Goal: Browse casually: Explore the website without a specific task or goal

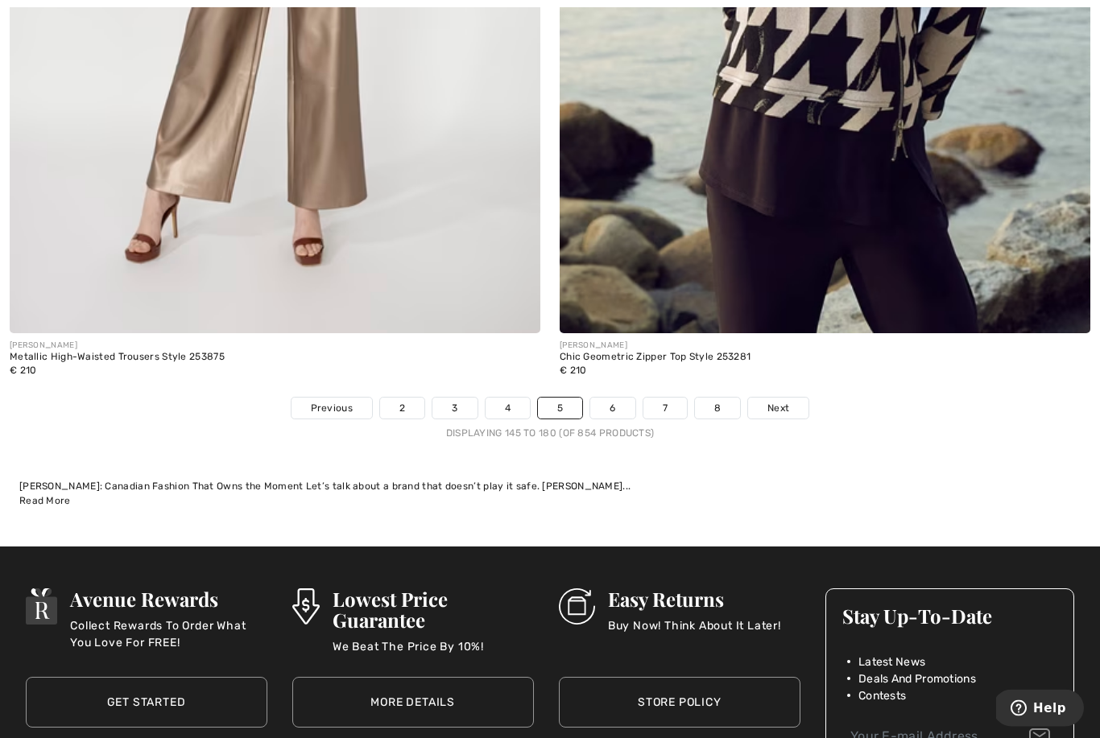
scroll to position [15990, 0]
click at [625, 398] on link "6" at bounding box center [612, 408] width 44 height 21
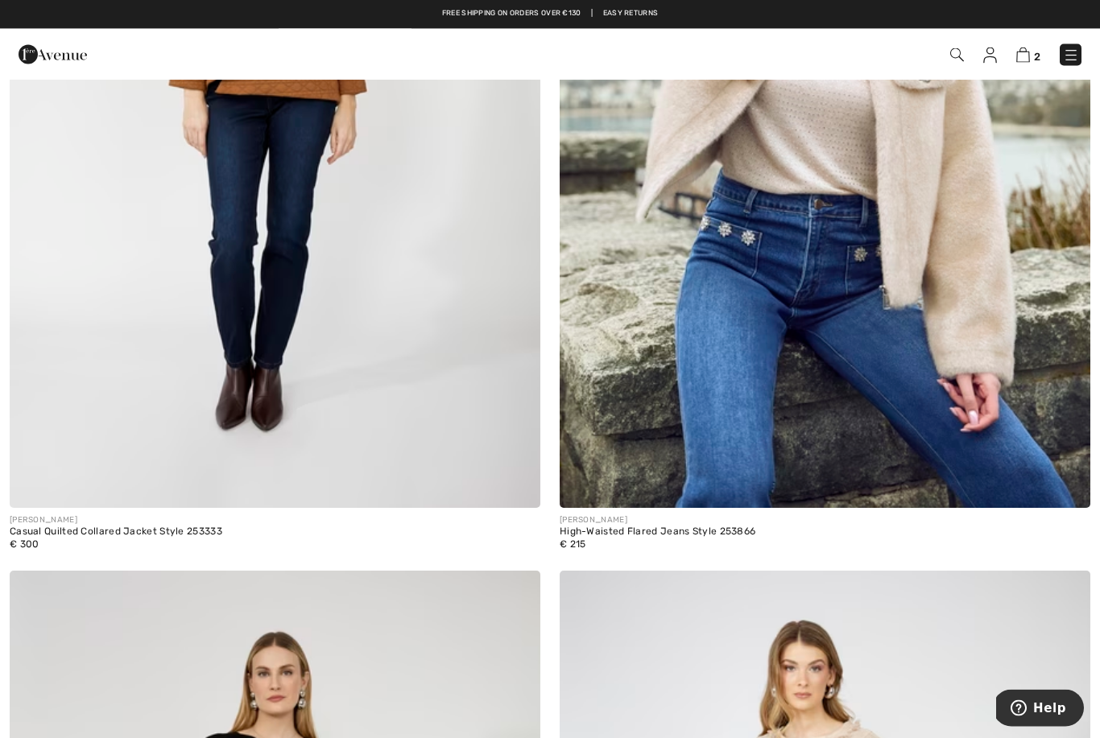
scroll to position [4268, 0]
click at [972, 319] on img at bounding box center [824, 110] width 530 height 796
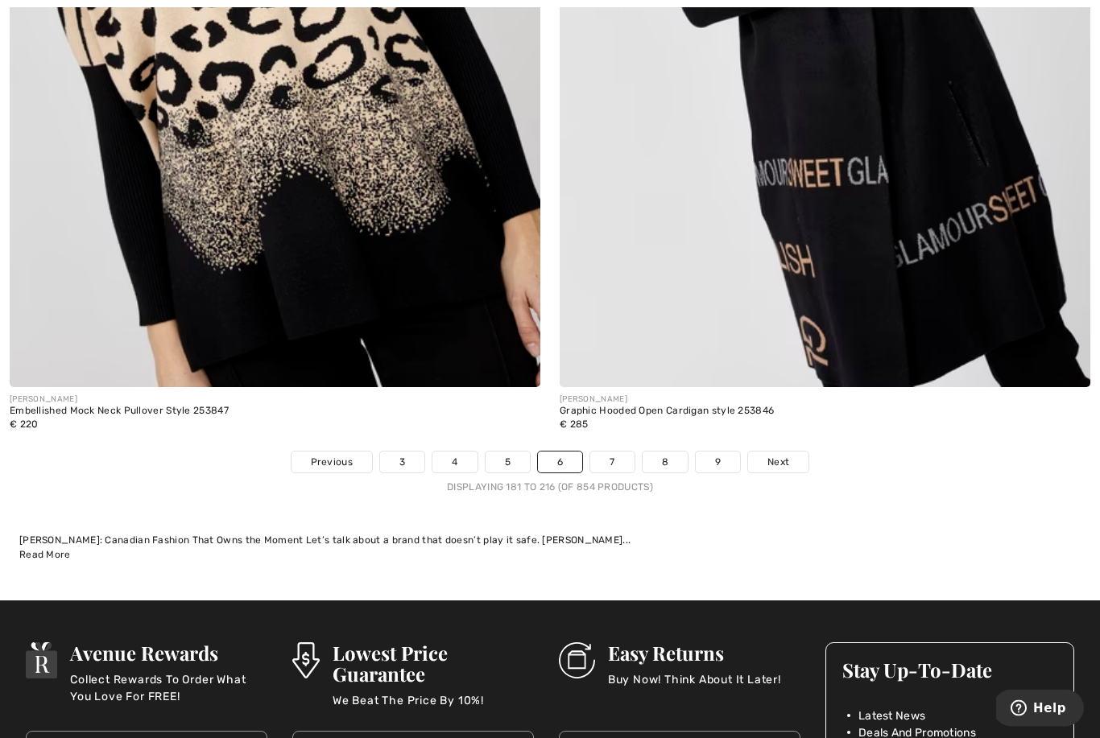
scroll to position [15970, 0]
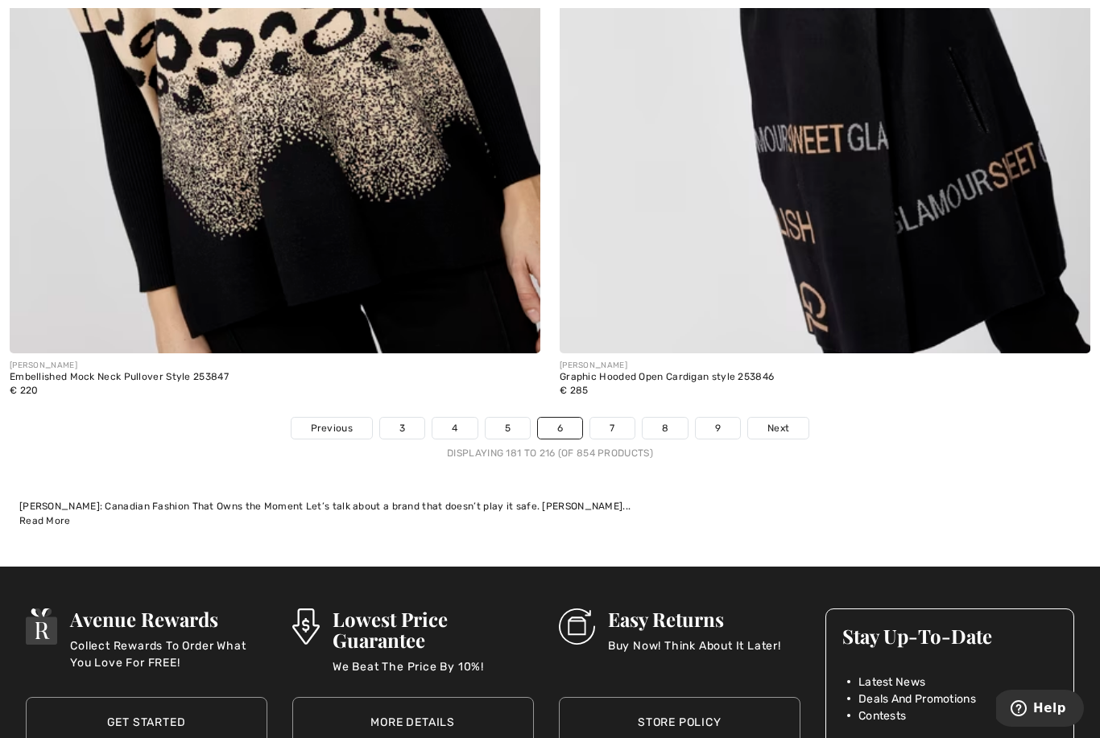
click at [605, 420] on link "7" at bounding box center [611, 428] width 43 height 21
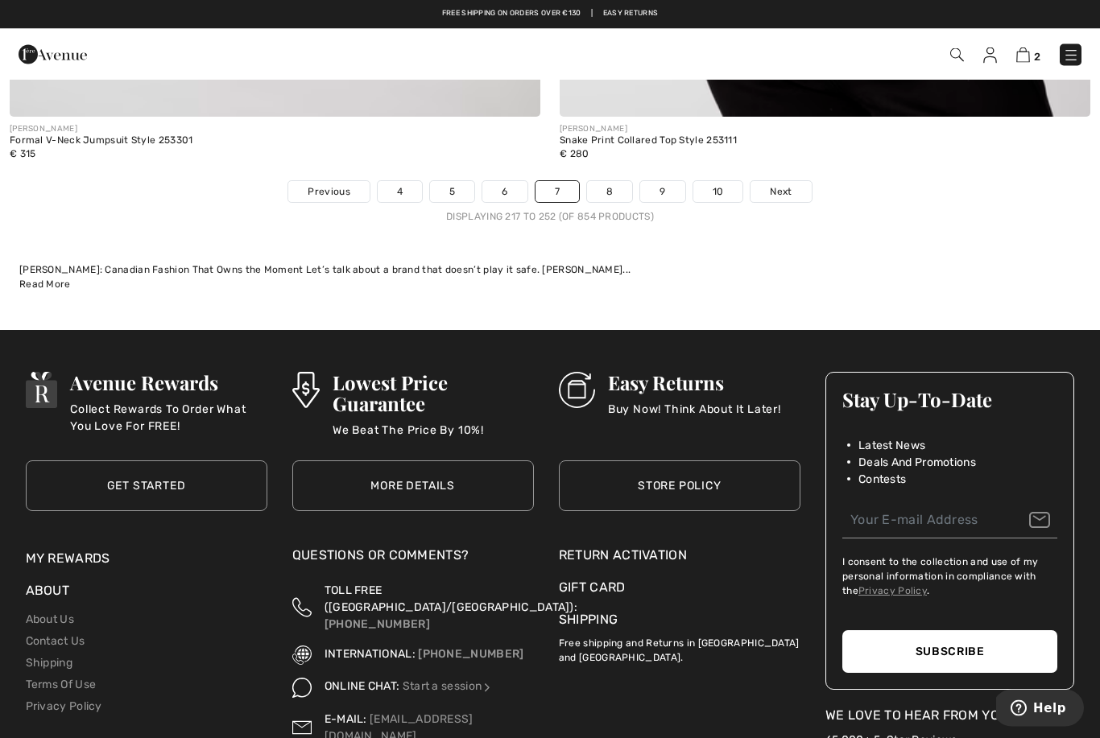
scroll to position [16206, 0]
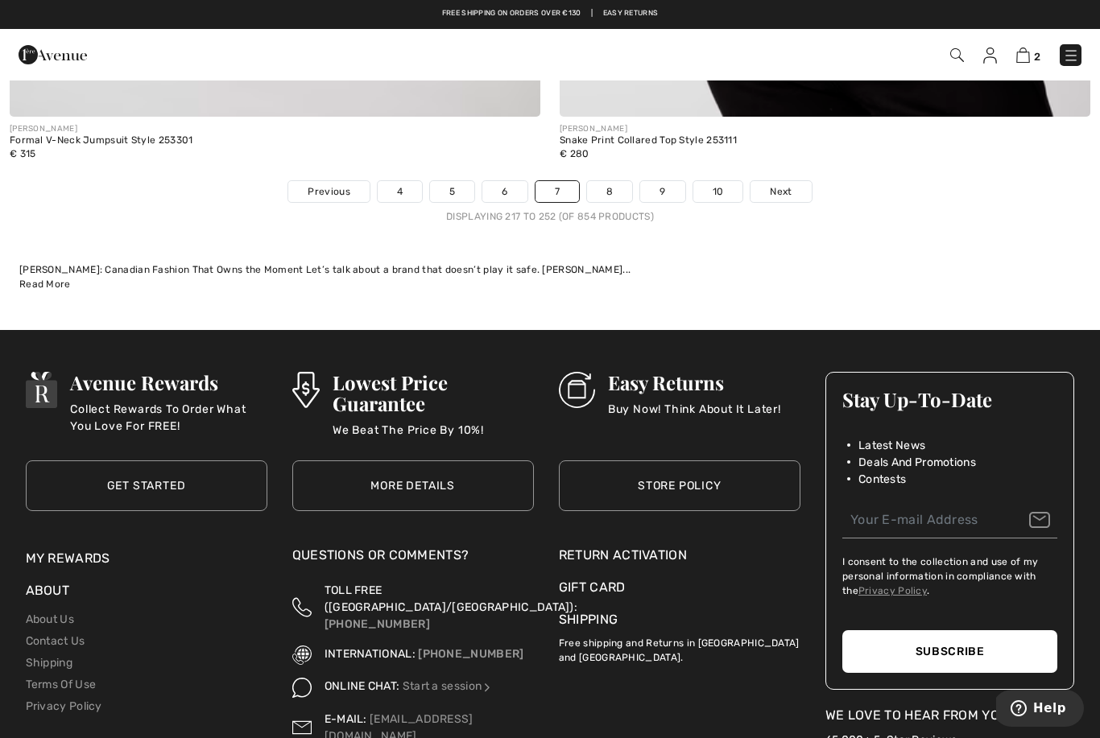
click at [616, 184] on link "8" at bounding box center [609, 191] width 45 height 21
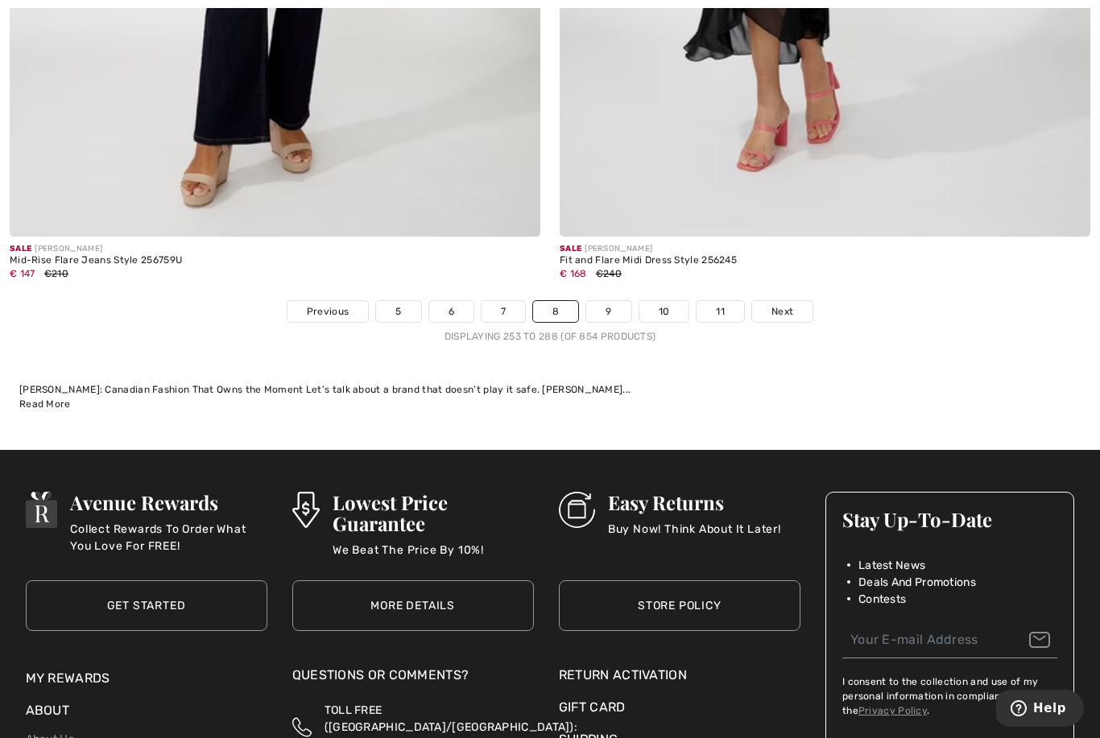
scroll to position [16123, 0]
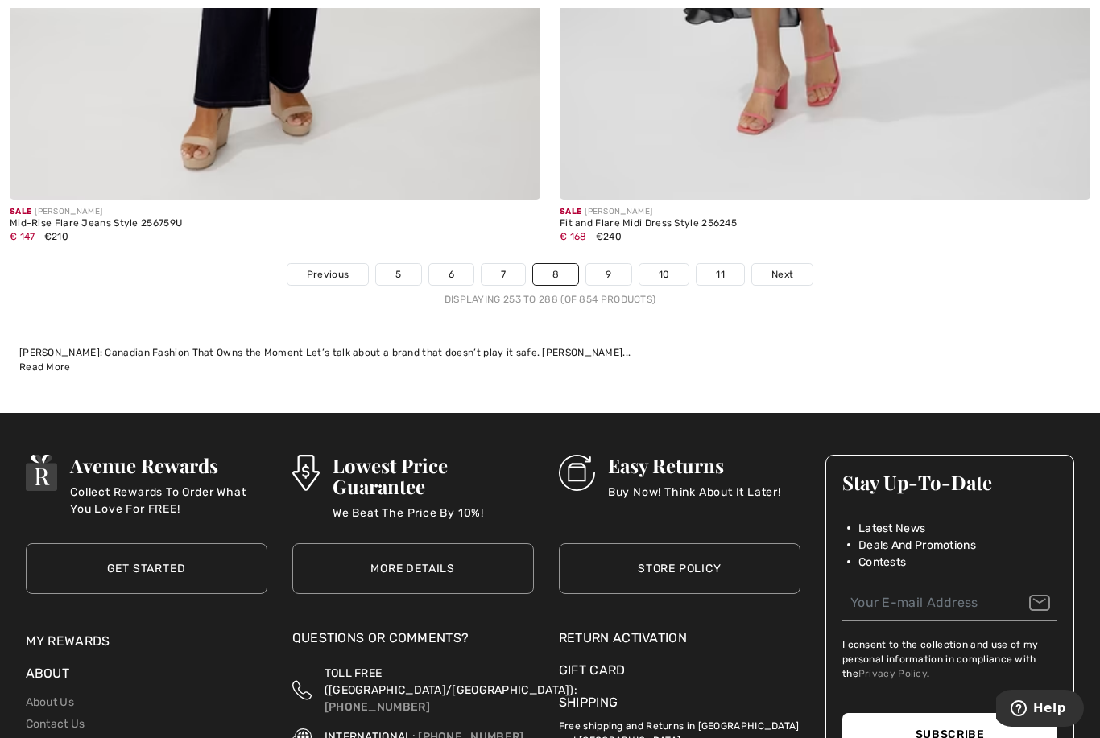
click at [613, 265] on link "9" at bounding box center [608, 274] width 44 height 21
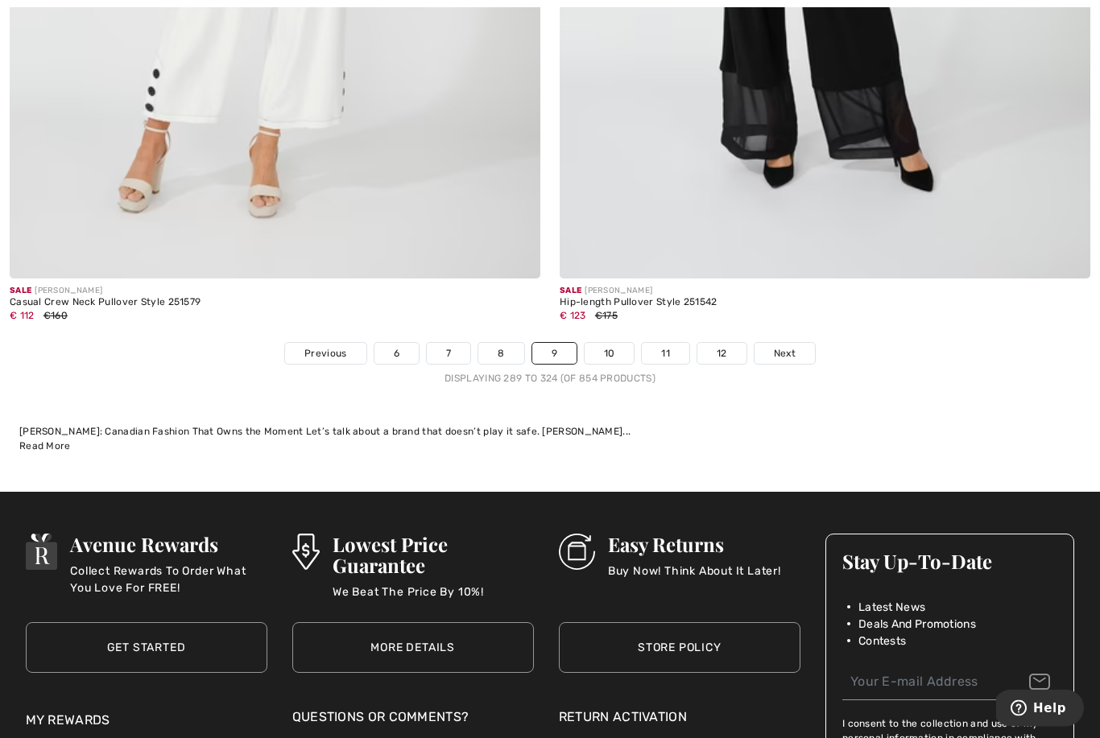
scroll to position [16045, 0]
click at [609, 343] on link "10" at bounding box center [609, 353] width 50 height 21
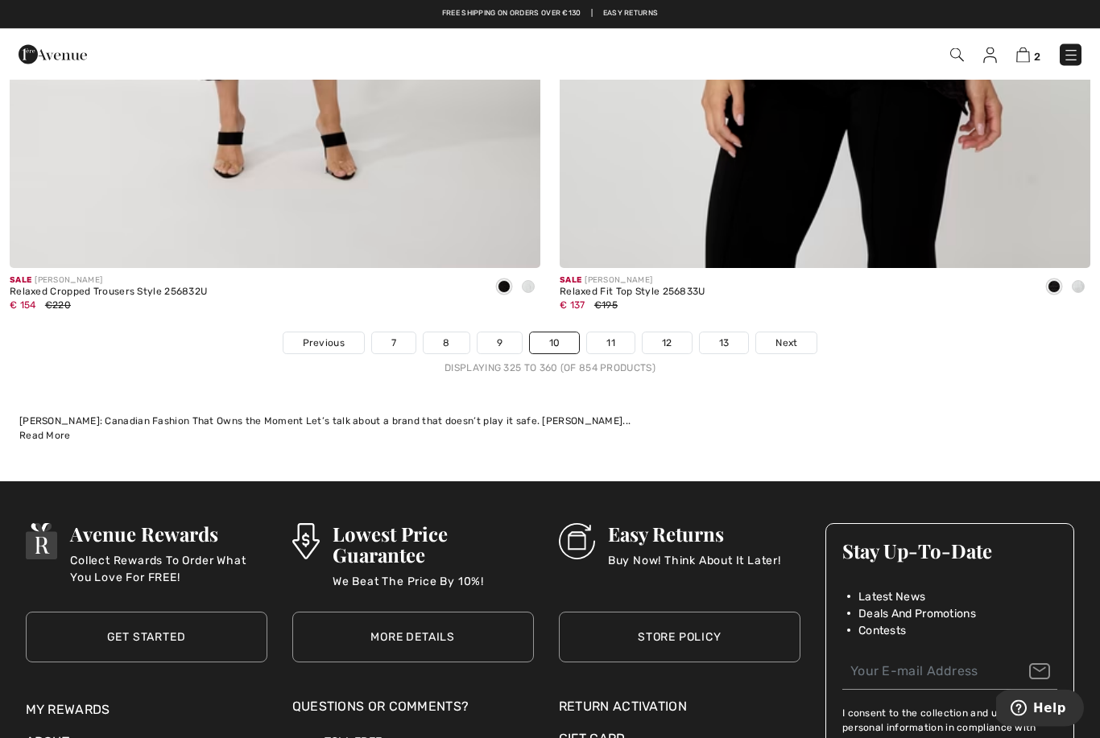
scroll to position [16051, 0]
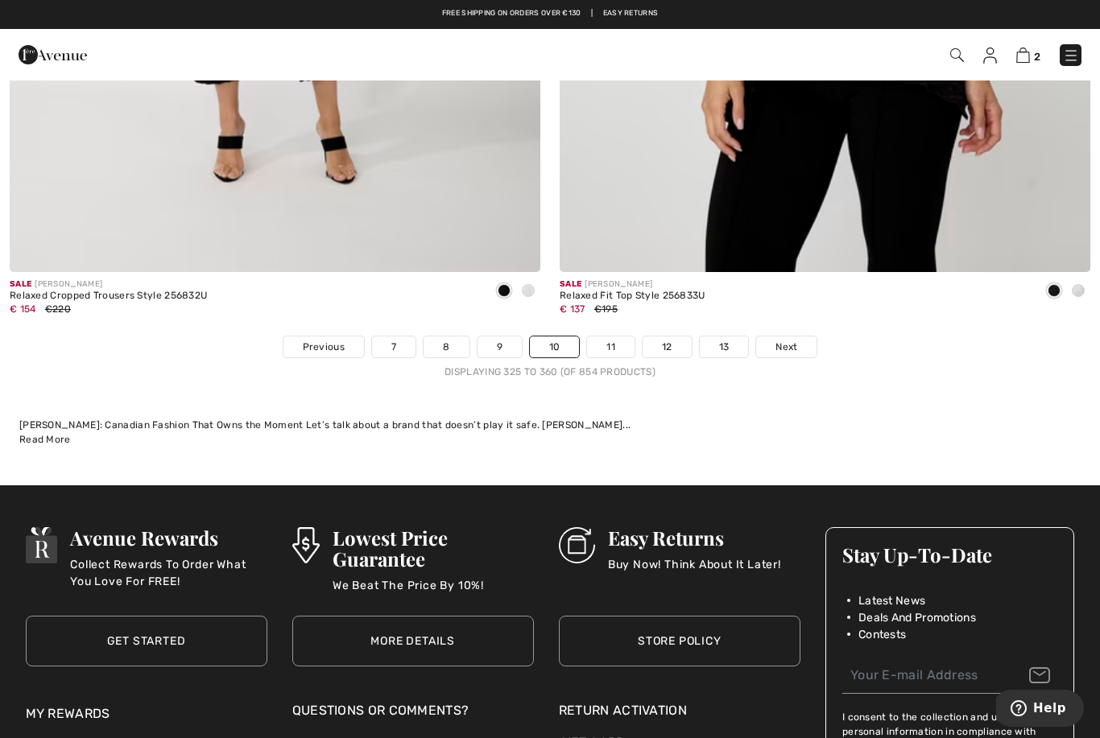
click at [601, 336] on link "11" at bounding box center [610, 346] width 47 height 21
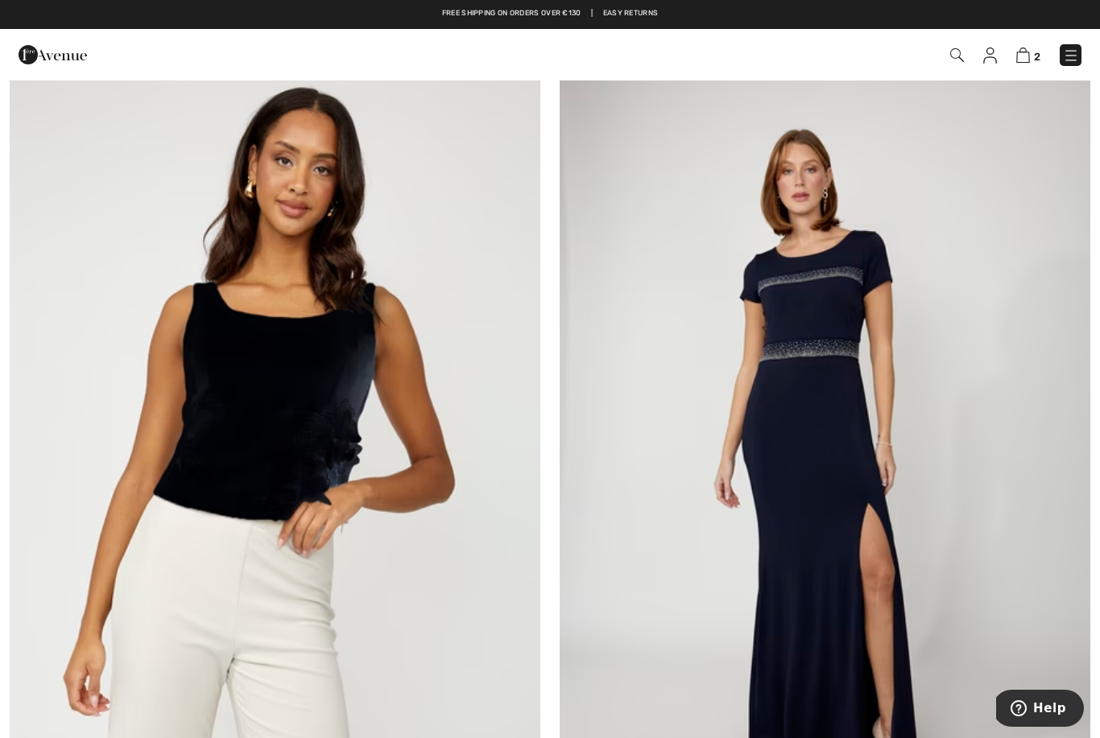
scroll to position [3916, 0]
